Goal: Task Accomplishment & Management: Use online tool/utility

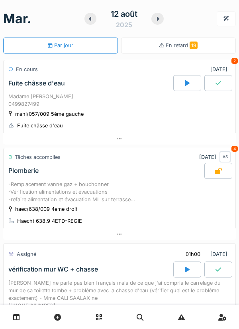
scroll to position [308, 0]
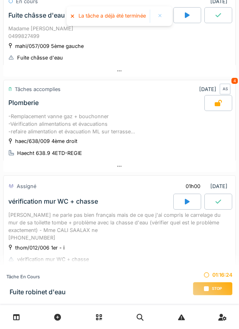
click at [185, 200] on div at bounding box center [188, 201] width 28 height 16
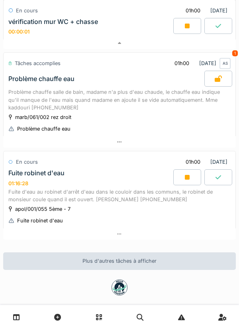
scroll to position [492, 0]
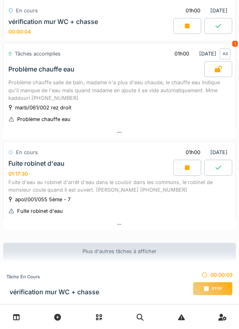
click at [184, 170] on div at bounding box center [188, 168] width 28 height 16
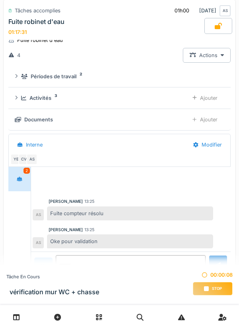
scroll to position [665, 0]
click at [178, 95] on div "Activités 3 Ajouter" at bounding box center [120, 97] width 210 height 15
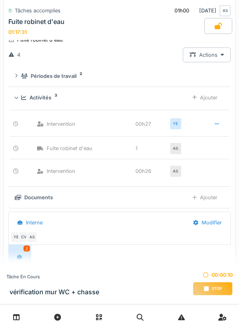
click at [186, 103] on div "Ajouter" at bounding box center [205, 97] width 39 height 15
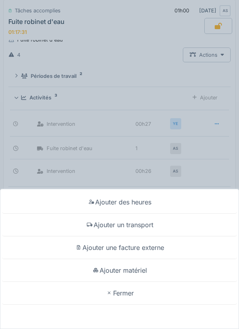
click at [168, 74] on div "Ajouter des heures Ajouter un transport Ajouter une facture externe Ajouter mat…" at bounding box center [119, 164] width 239 height 329
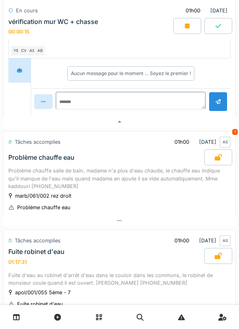
click at [177, 128] on div at bounding box center [119, 122] width 233 height 12
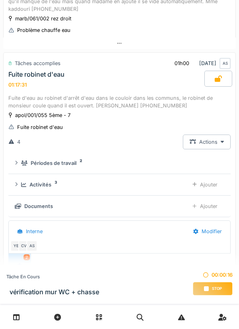
scroll to position [547, 0]
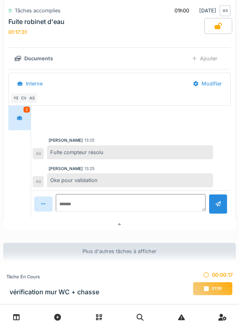
click at [148, 223] on div at bounding box center [119, 225] width 233 height 12
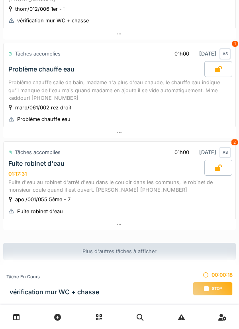
scroll to position [0, 0]
